Goal: Transaction & Acquisition: Purchase product/service

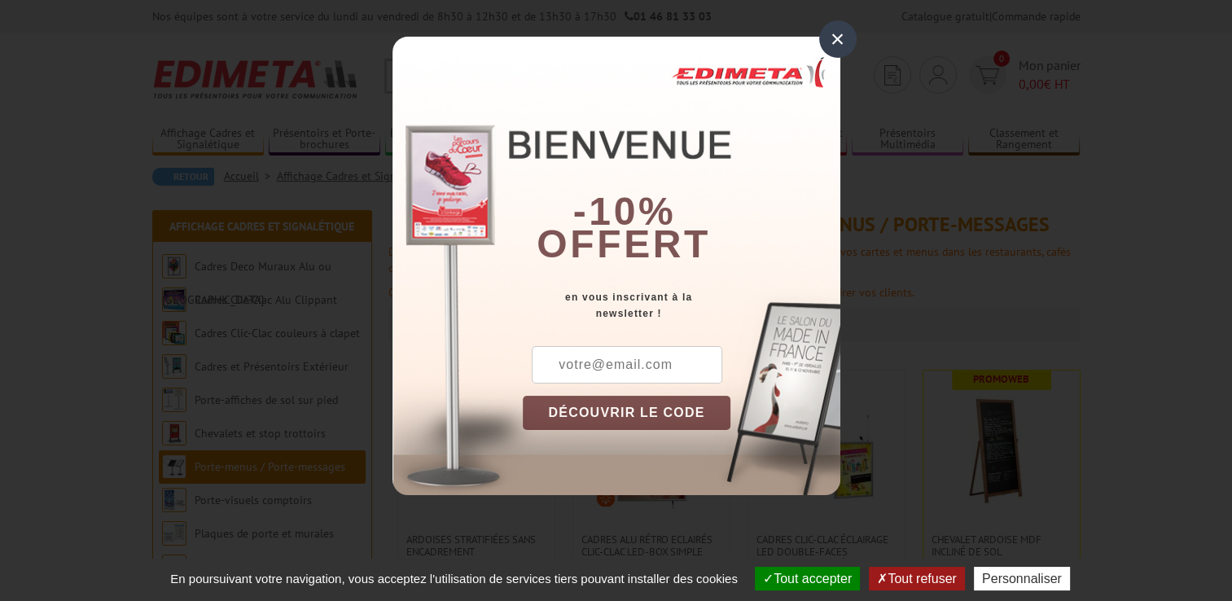
click at [829, 33] on div "×" at bounding box center [837, 38] width 37 height 37
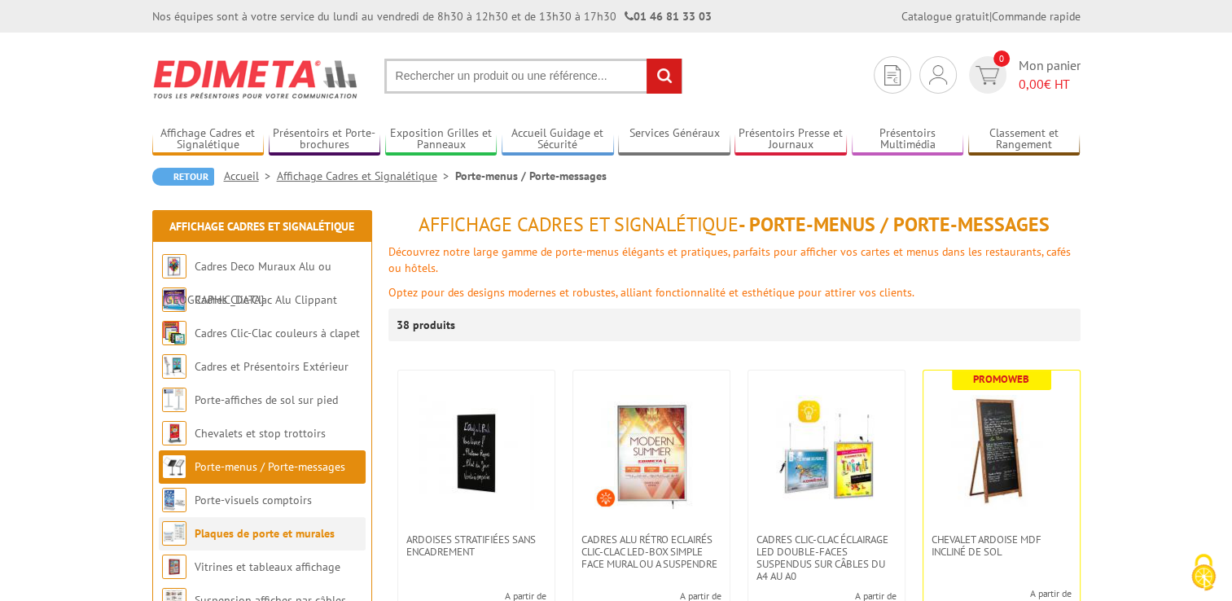
click at [231, 532] on link "Plaques de porte et murales" at bounding box center [265, 533] width 140 height 15
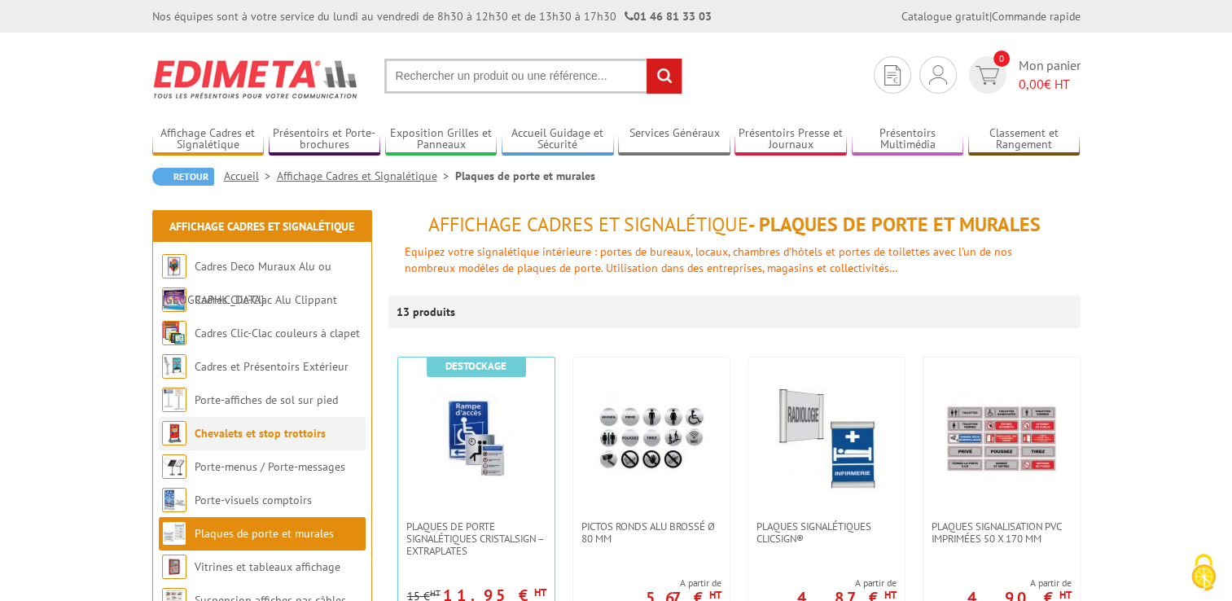
click at [251, 432] on link "Chevalets et stop trottoirs" at bounding box center [260, 433] width 131 height 15
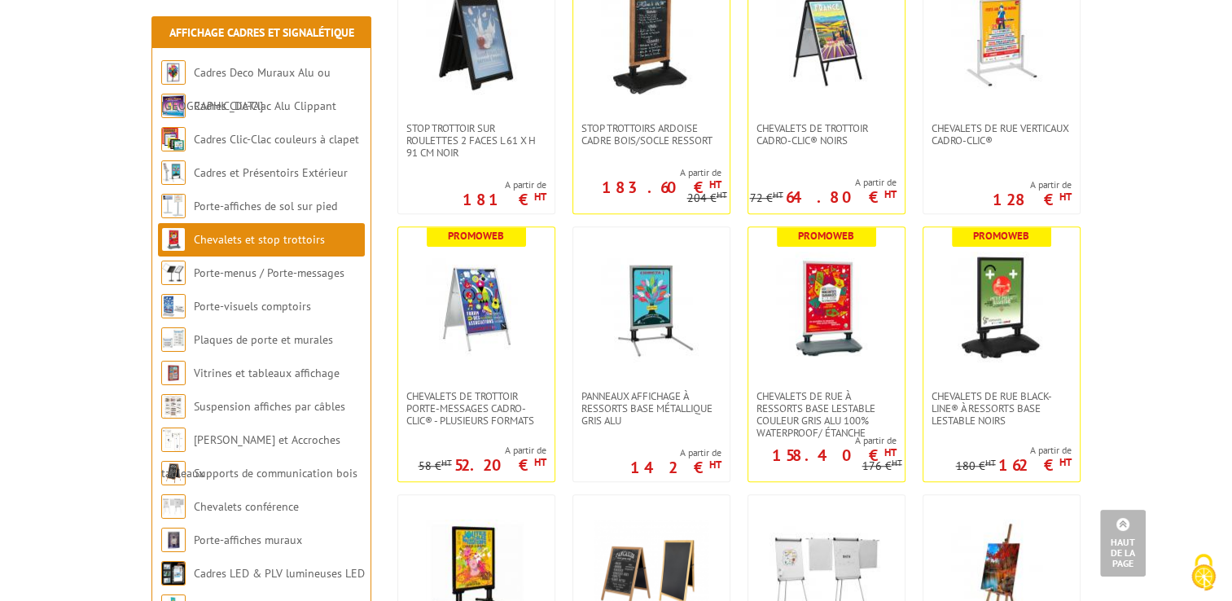
scroll to position [974, 0]
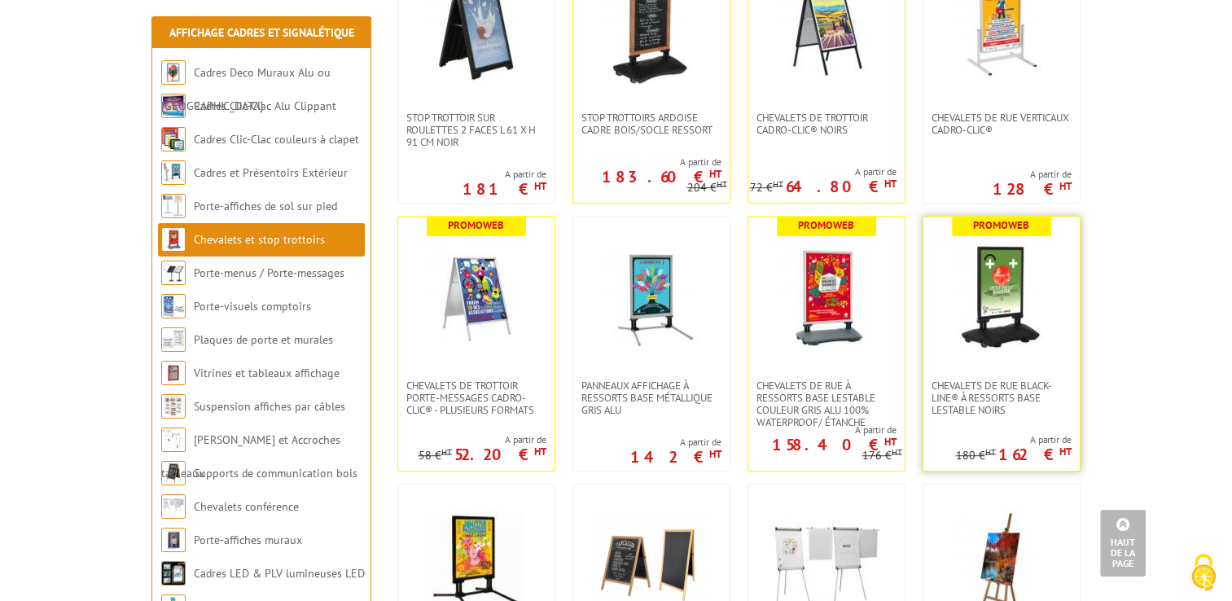
click at [959, 370] on link at bounding box center [1001, 298] width 156 height 163
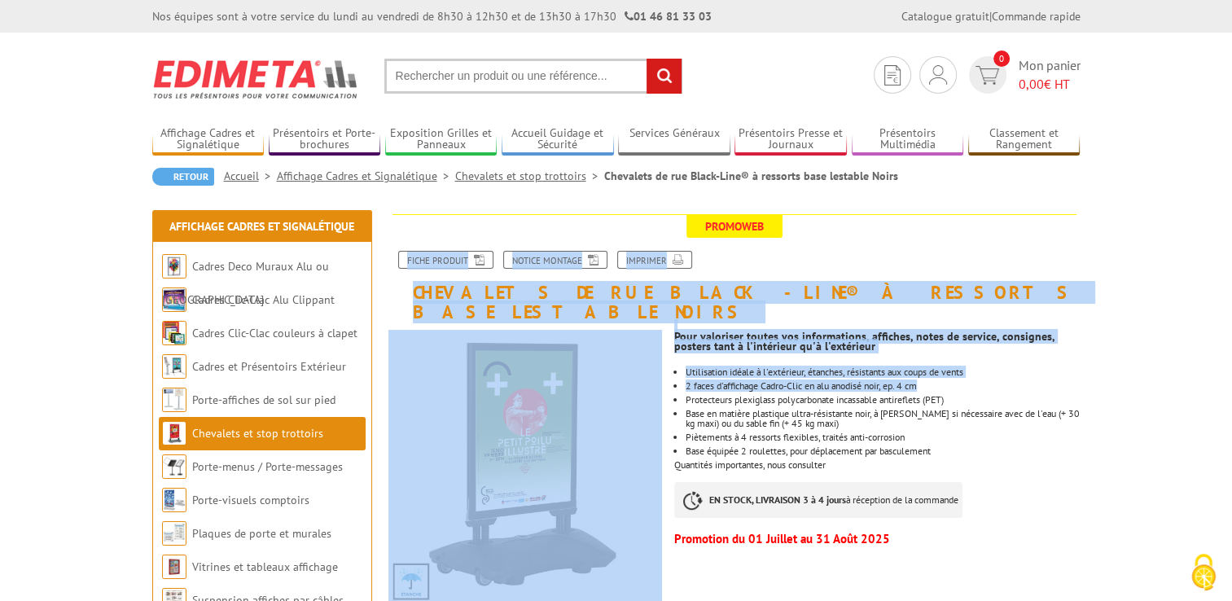
drag, startPoint x: 0, startPoint y: 0, endPoint x: 965, endPoint y: 256, distance: 998.7
drag, startPoint x: 965, startPoint y: 256, endPoint x: 1129, endPoint y: 291, distance: 167.5
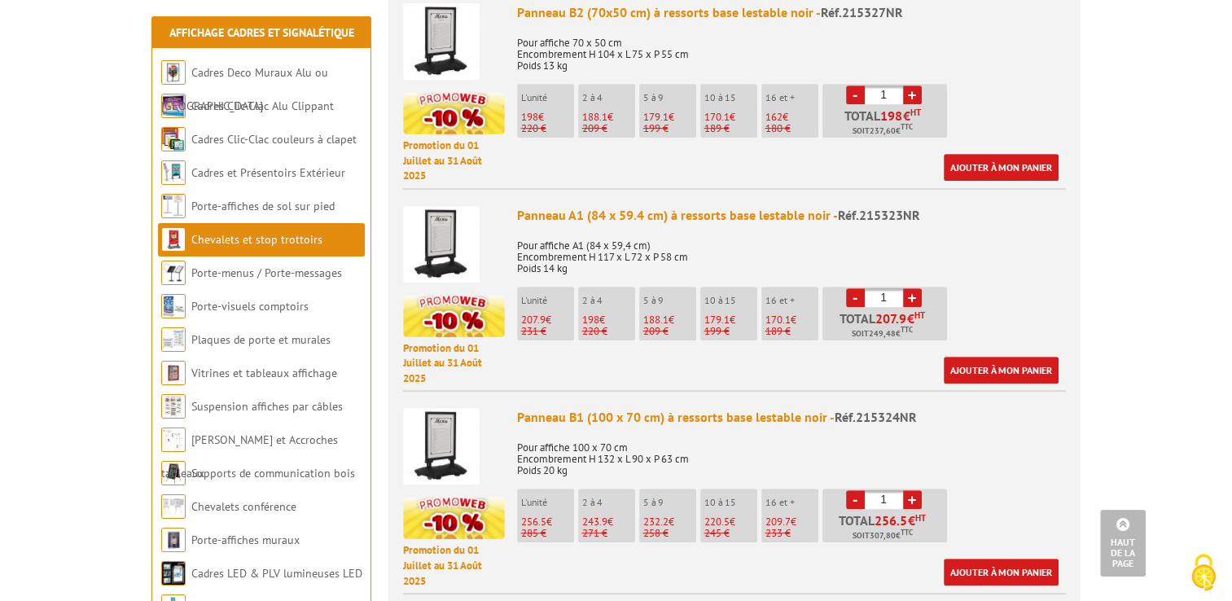
scroll to position [718, 0]
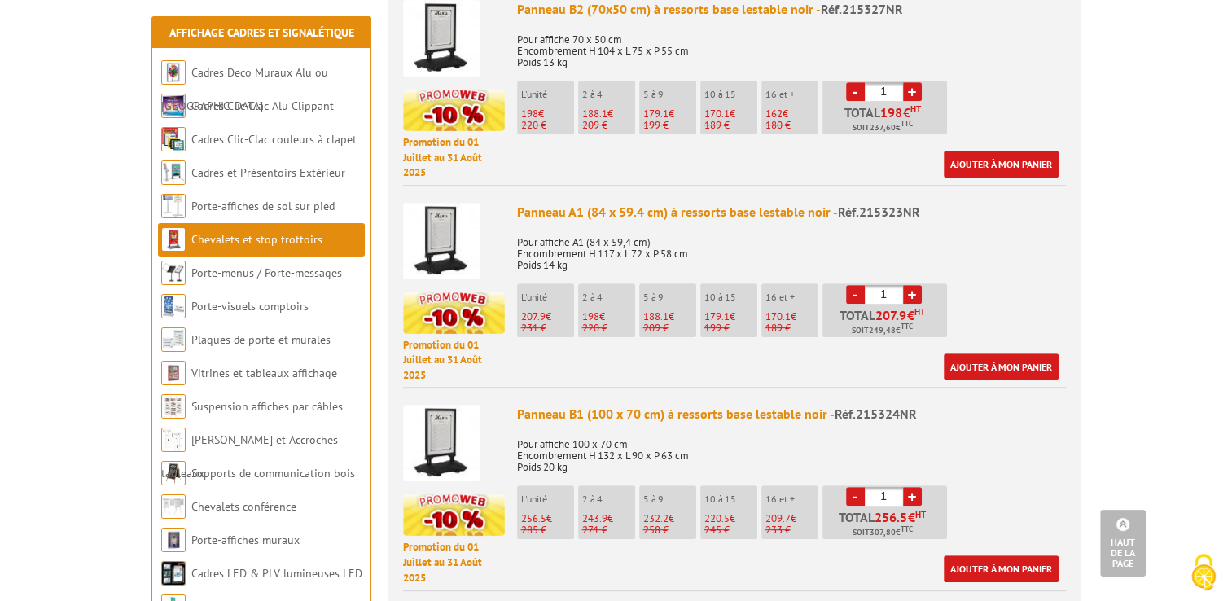
click at [479, 232] on img at bounding box center [441, 241] width 77 height 77
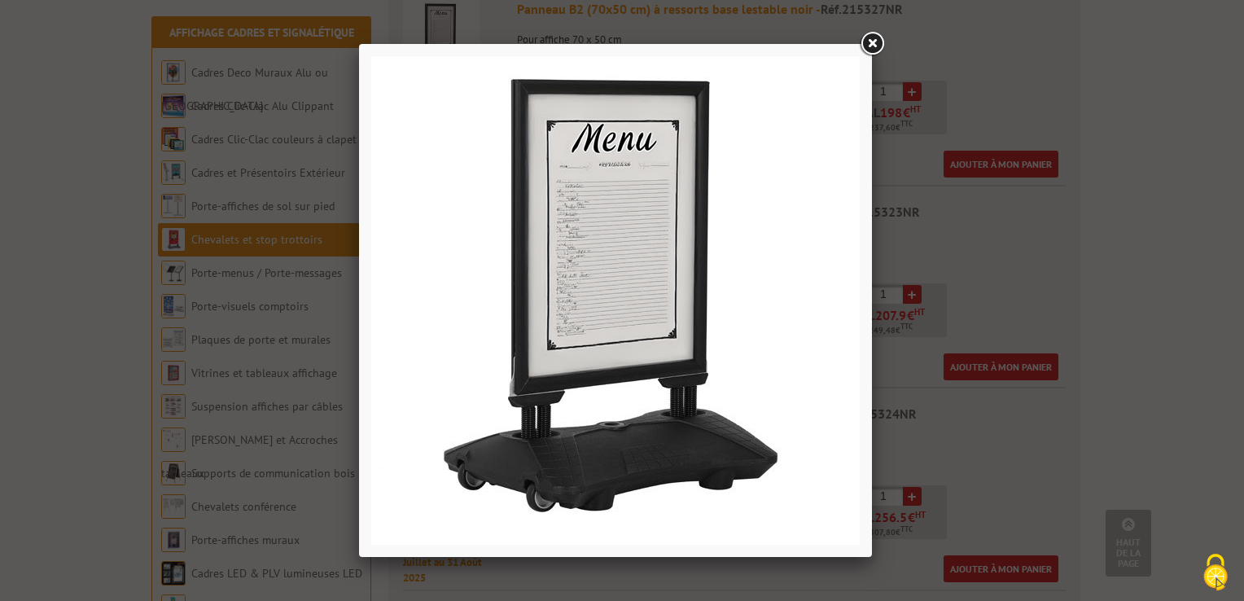
click at [782, 245] on img at bounding box center [615, 300] width 488 height 488
click at [710, 255] on img at bounding box center [615, 300] width 488 height 488
click at [775, 190] on img at bounding box center [615, 300] width 488 height 488
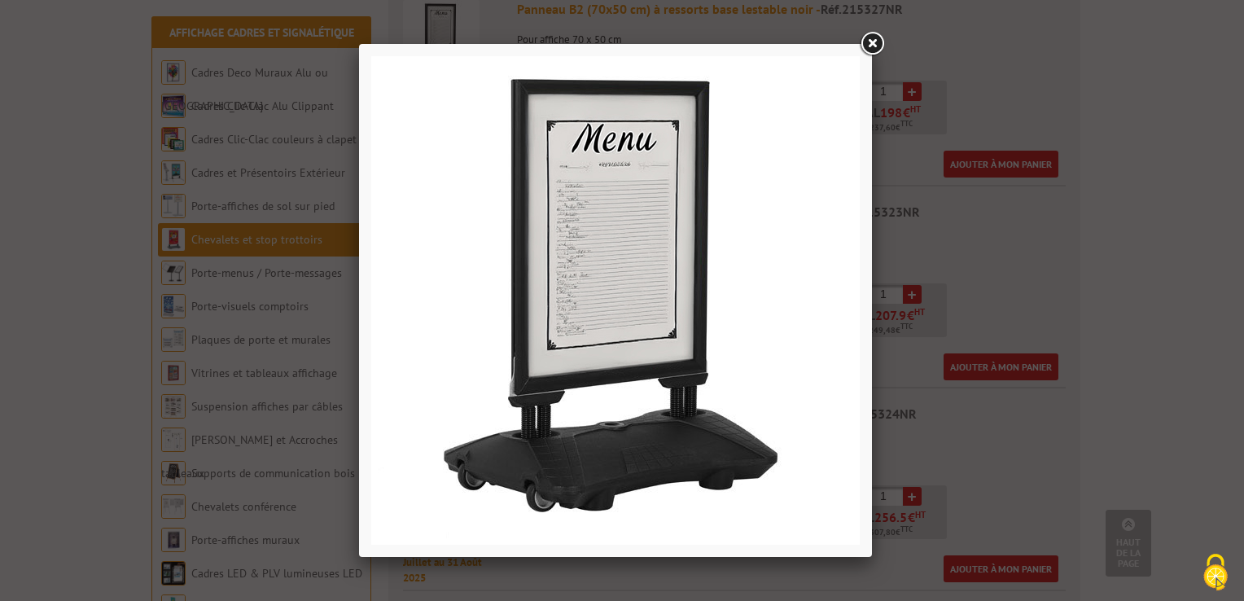
click at [864, 37] on link at bounding box center [871, 43] width 29 height 29
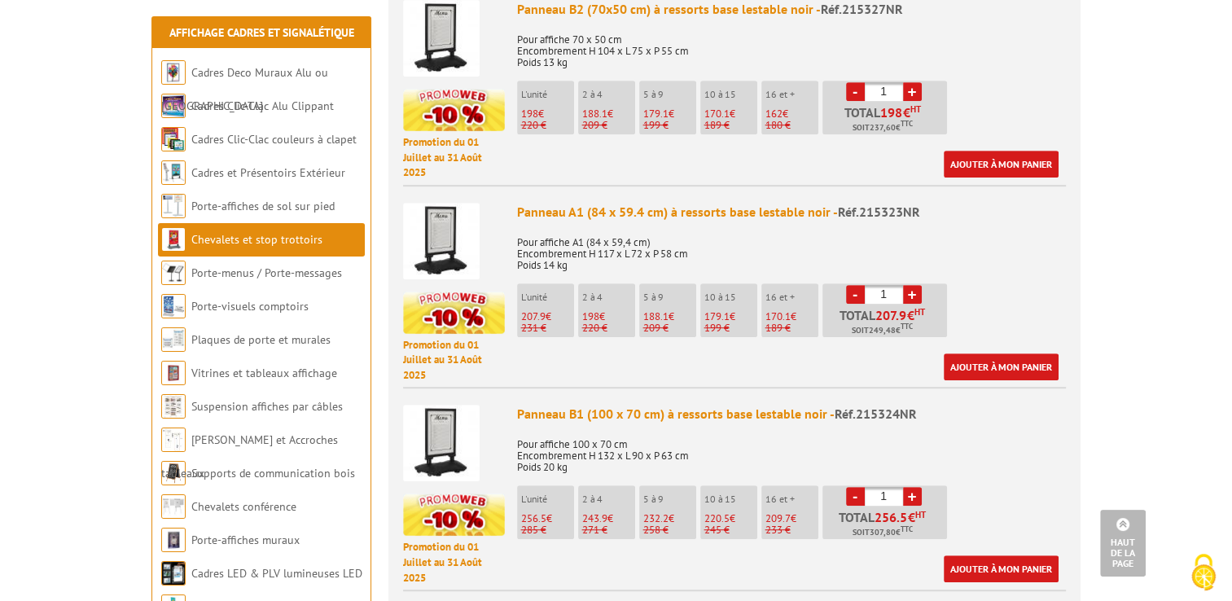
click at [921, 225] on p "Pour affiche A1 (84 x 59,4 cm) Encombrement H 117 x L 72 x P 58 cm Poids 14 kg" at bounding box center [791, 248] width 549 height 46
click at [457, 235] on img at bounding box center [441, 241] width 77 height 77
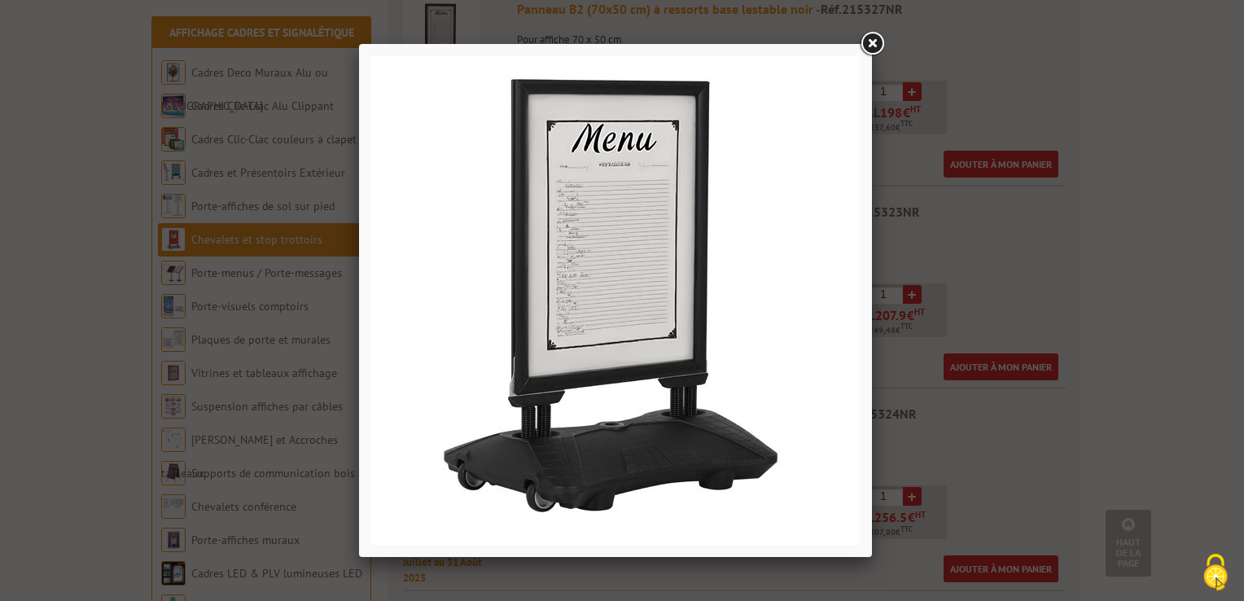
click at [749, 221] on img at bounding box center [615, 300] width 488 height 488
click at [869, 38] on link at bounding box center [871, 43] width 29 height 29
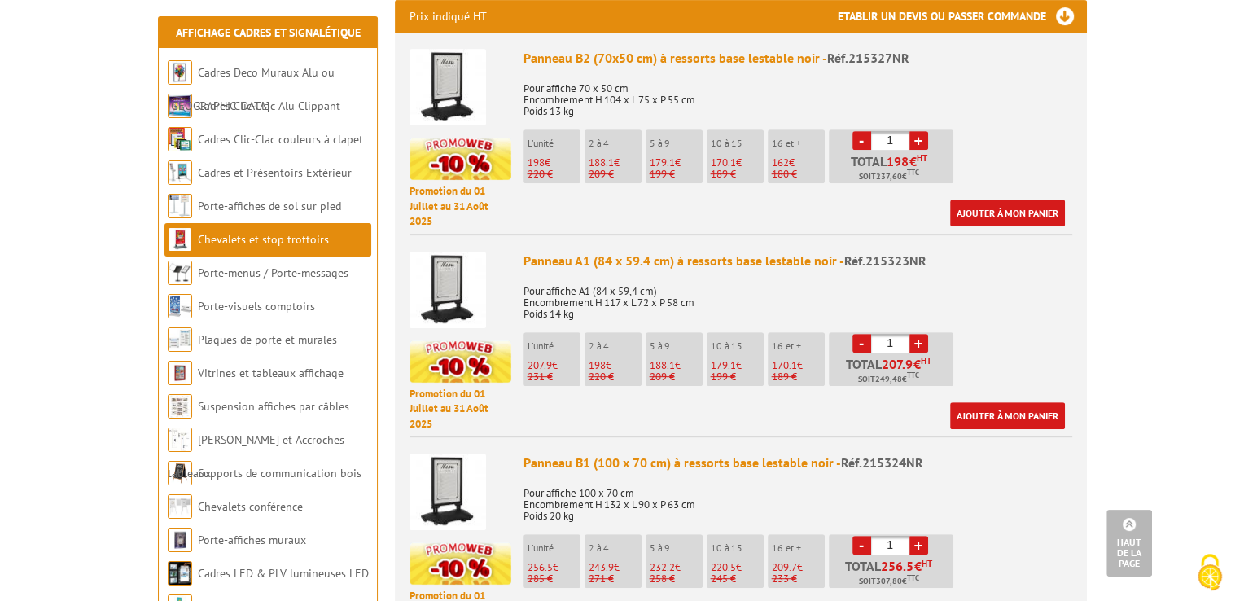
scroll to position [710, 0]
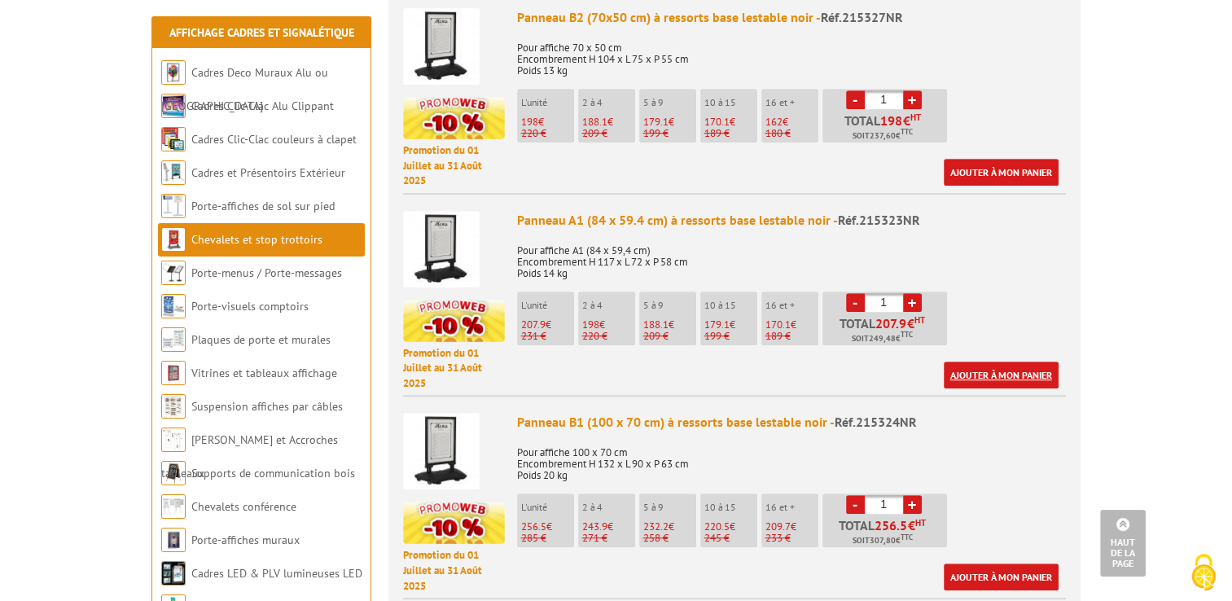
click at [969, 361] on link "Ajouter à mon panier" at bounding box center [1000, 374] width 115 height 27
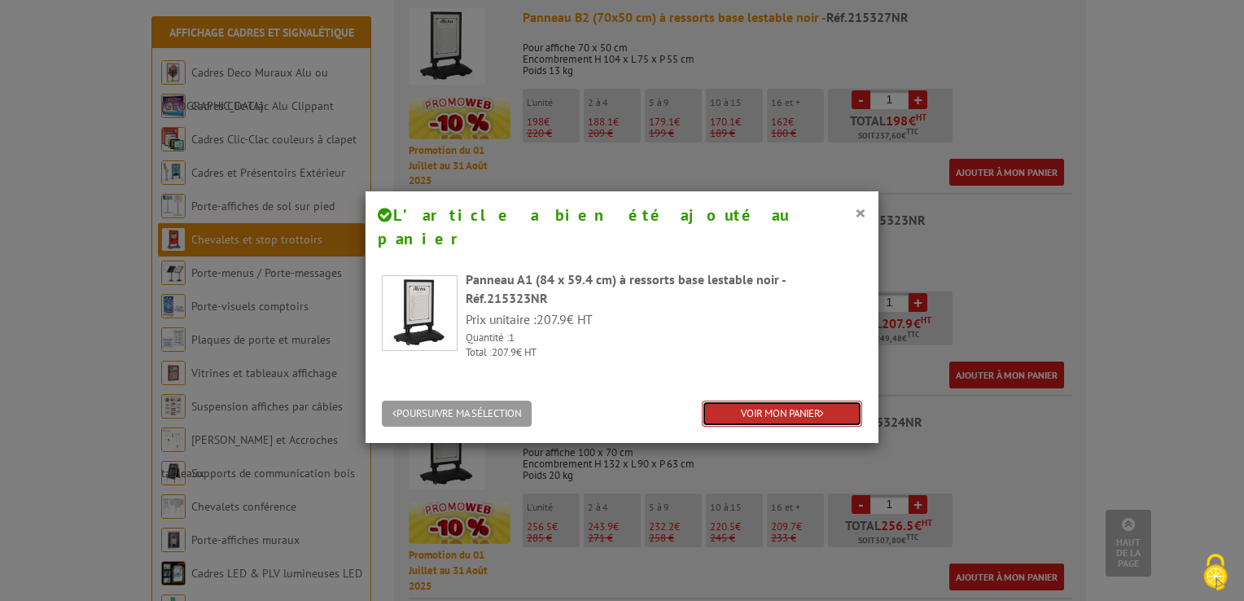
click at [814, 400] on link "VOIR MON PANIER" at bounding box center [782, 413] width 160 height 27
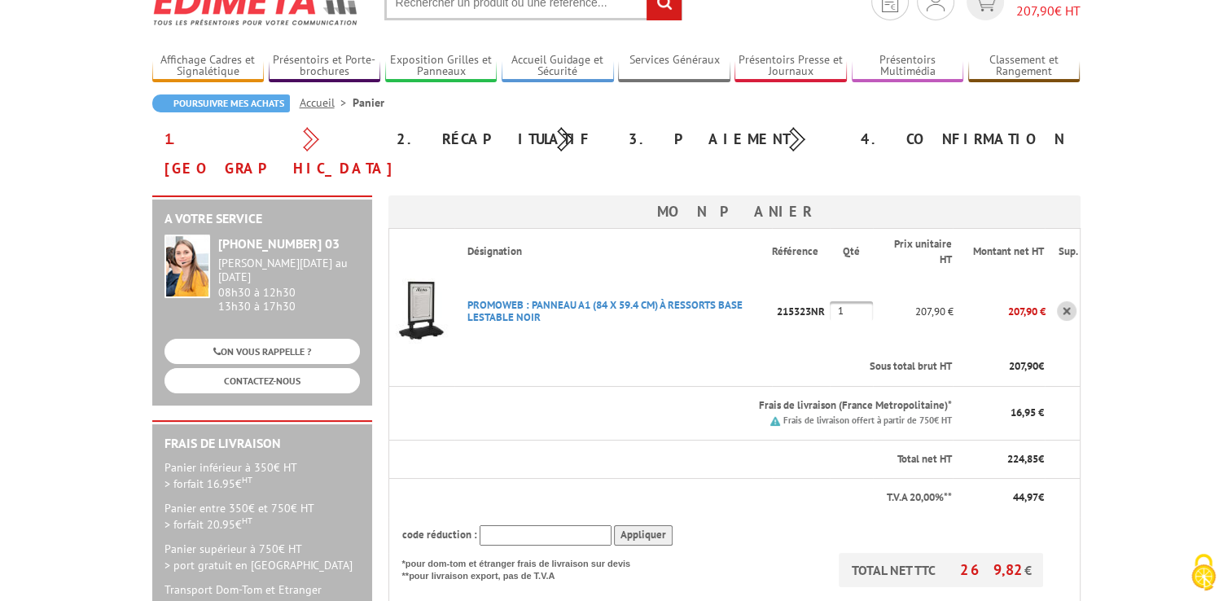
scroll to position [64, 0]
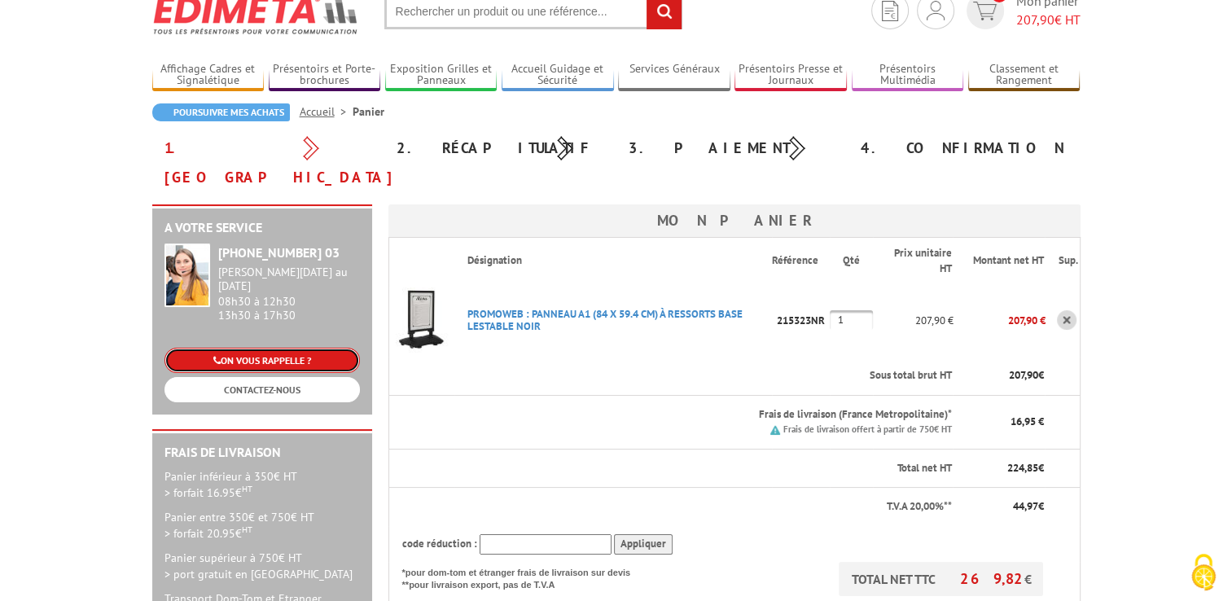
click at [295, 348] on link "ON VOUS RAPPELLE ?" at bounding box center [261, 360] width 195 height 25
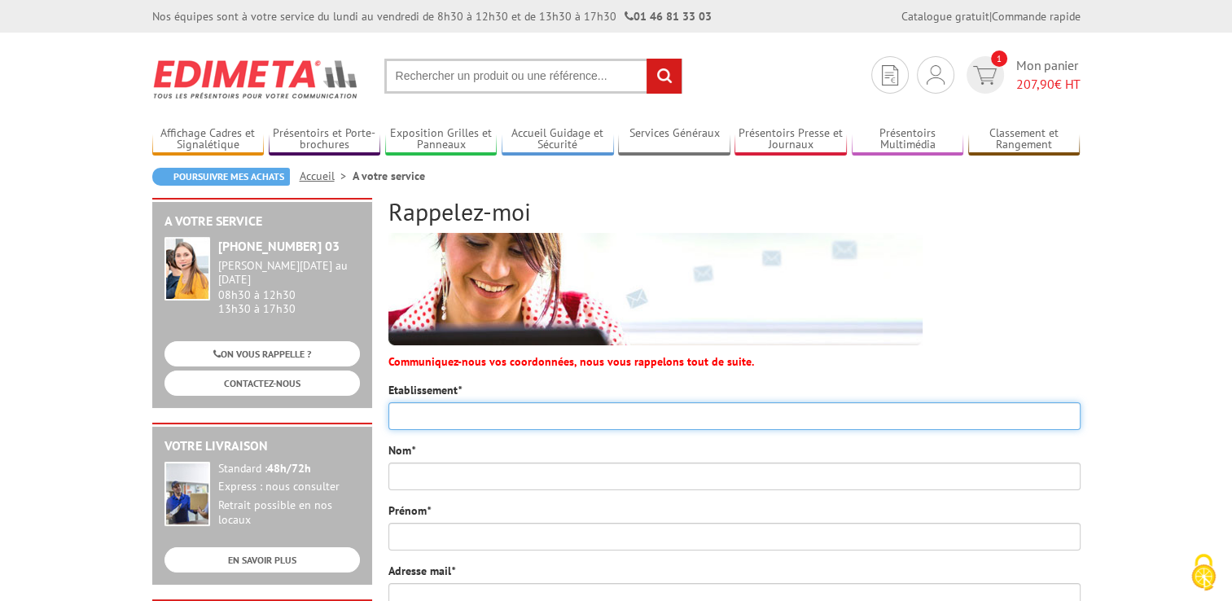
click at [456, 414] on input "Etablissement *" at bounding box center [734, 416] width 692 height 28
type input "mamamia food"
type input "ZETOUN"
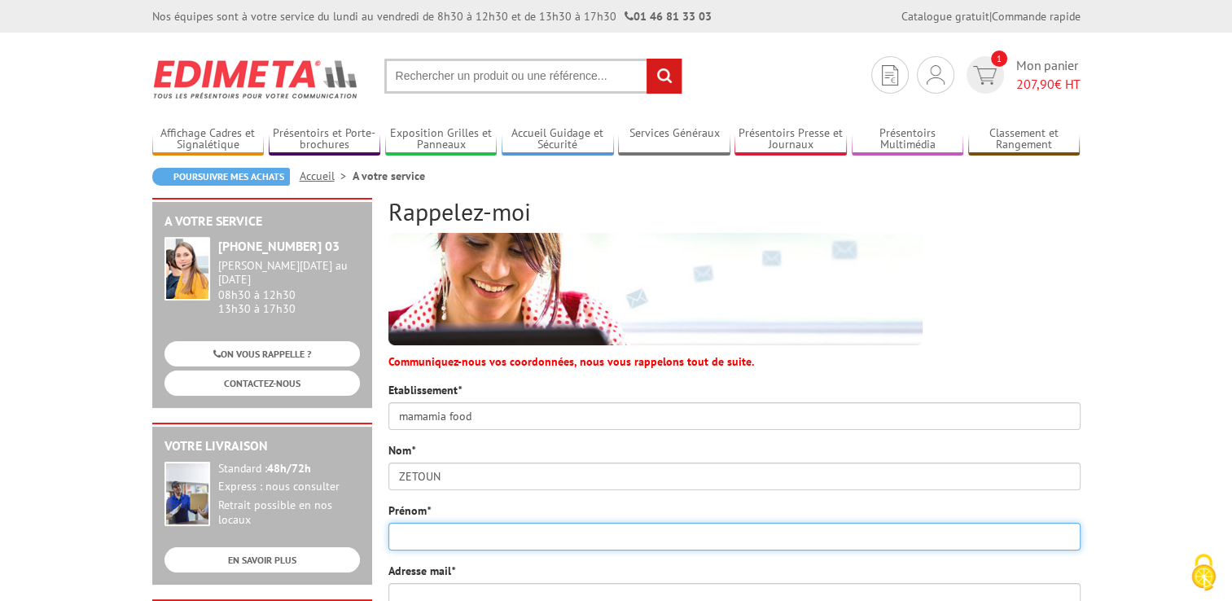
type input "Amal"
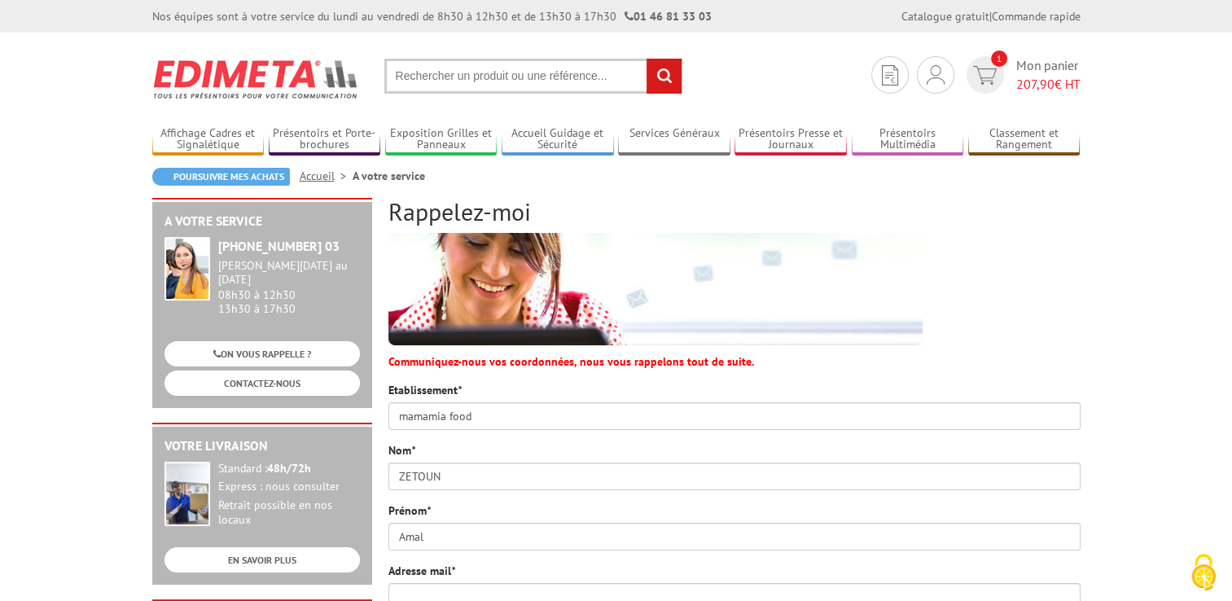
type input "amalhassi@gmail.com"
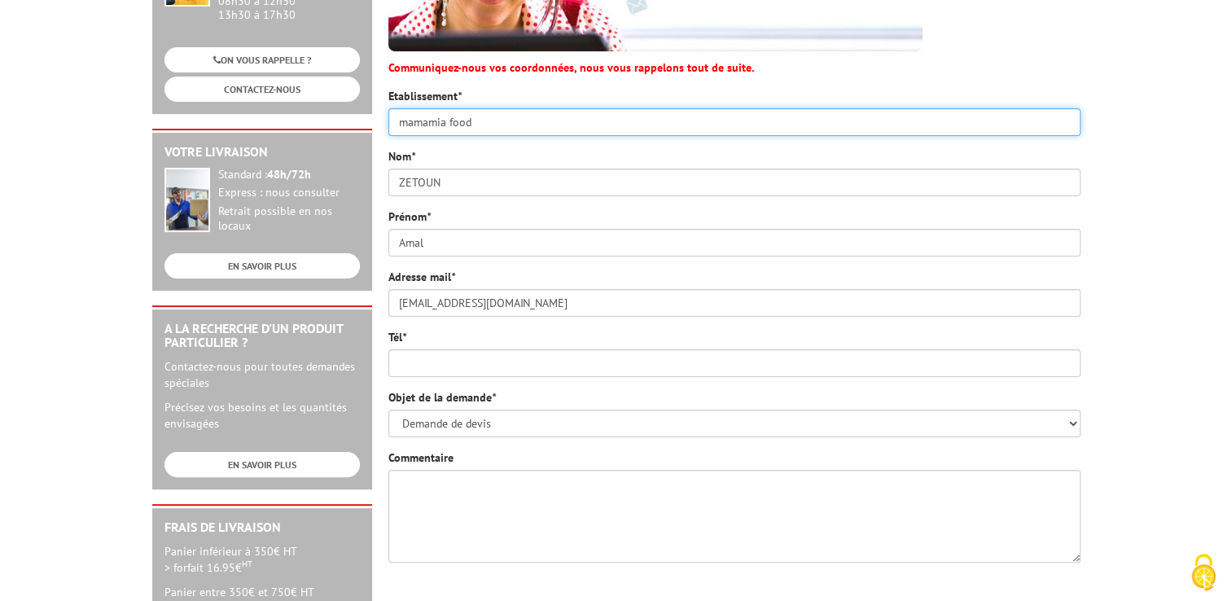
scroll to position [298, 0]
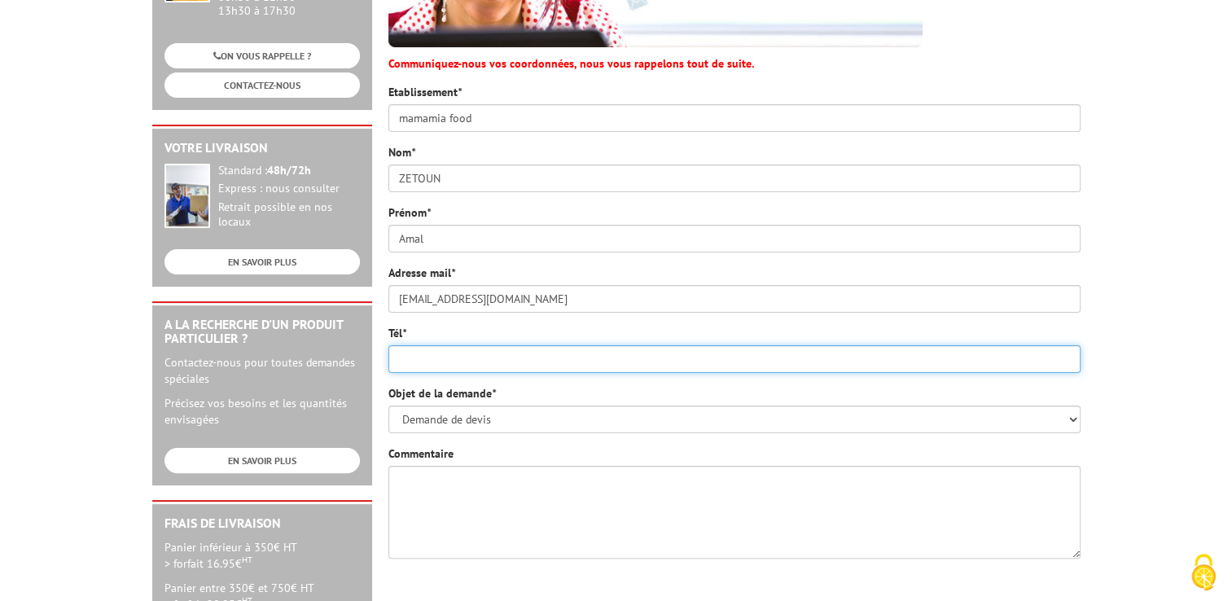
click at [453, 354] on input "Tél *" at bounding box center [734, 359] width 692 height 28
type input "0784688536"
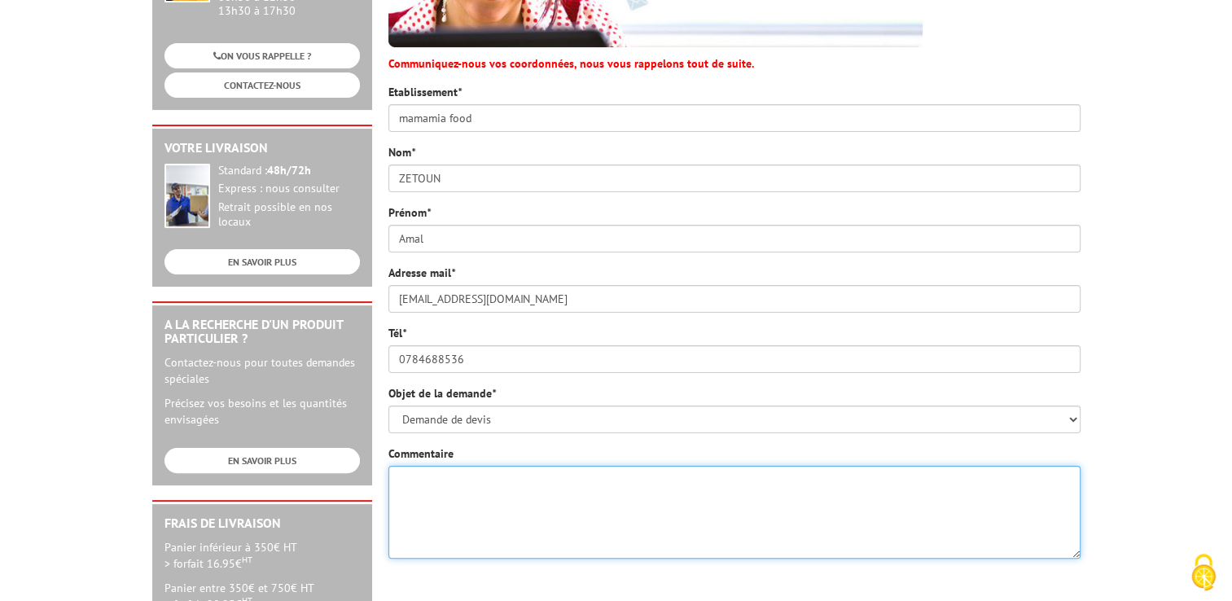
click at [433, 492] on textarea "Commentaire" at bounding box center [734, 512] width 692 height 93
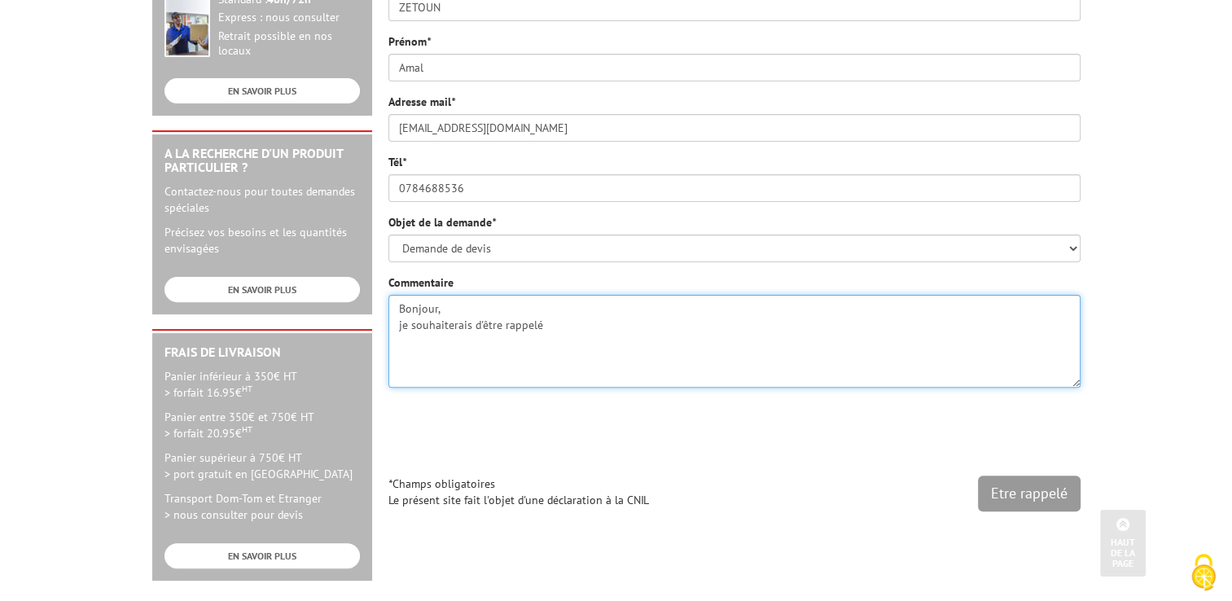
scroll to position [472, 0]
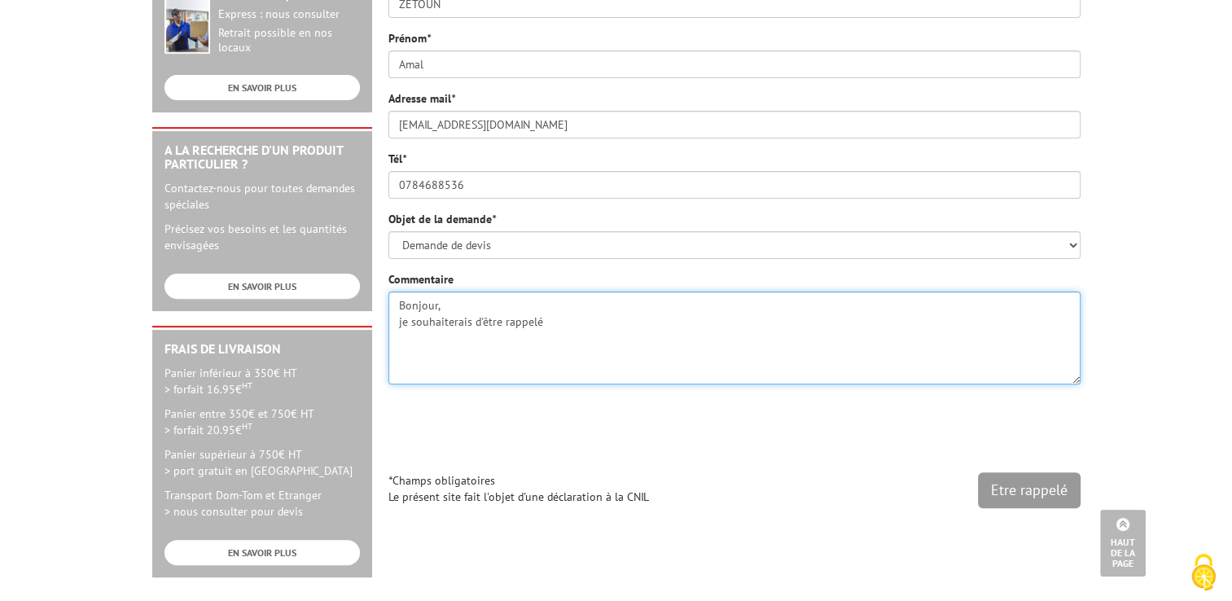
type textarea "Bonjour, je souhaiterais d'être rappelé"
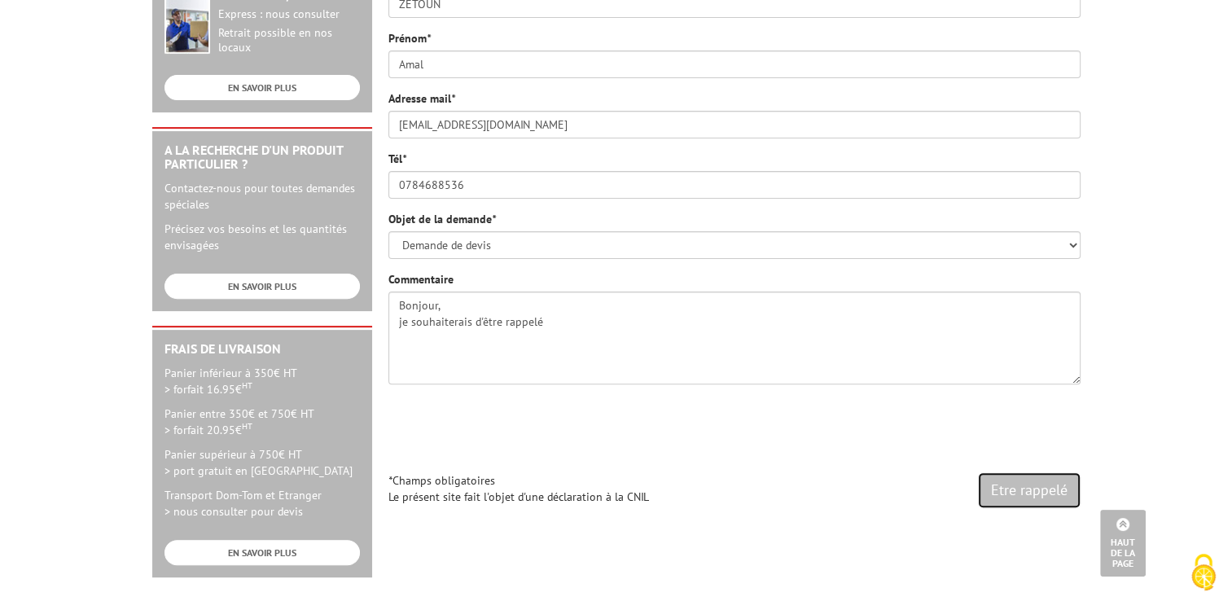
click at [1028, 503] on input "Etre rappelé" at bounding box center [1029, 490] width 103 height 36
